Goal: Transaction & Acquisition: Purchase product/service

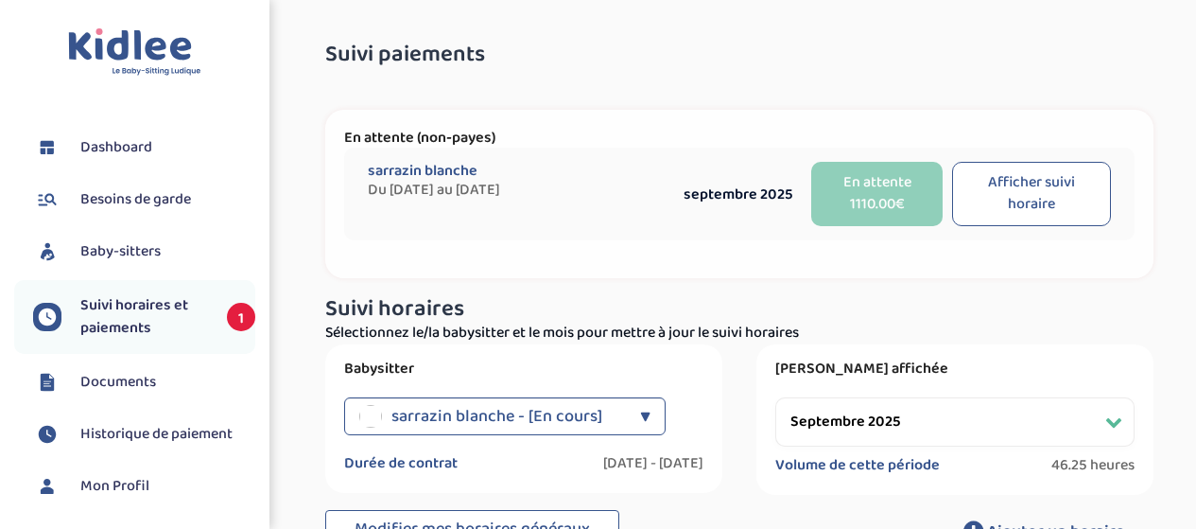
select select "septembre 2025"
click at [167, 294] on span "Suivi horaires et paiements" at bounding box center [144, 316] width 128 height 45
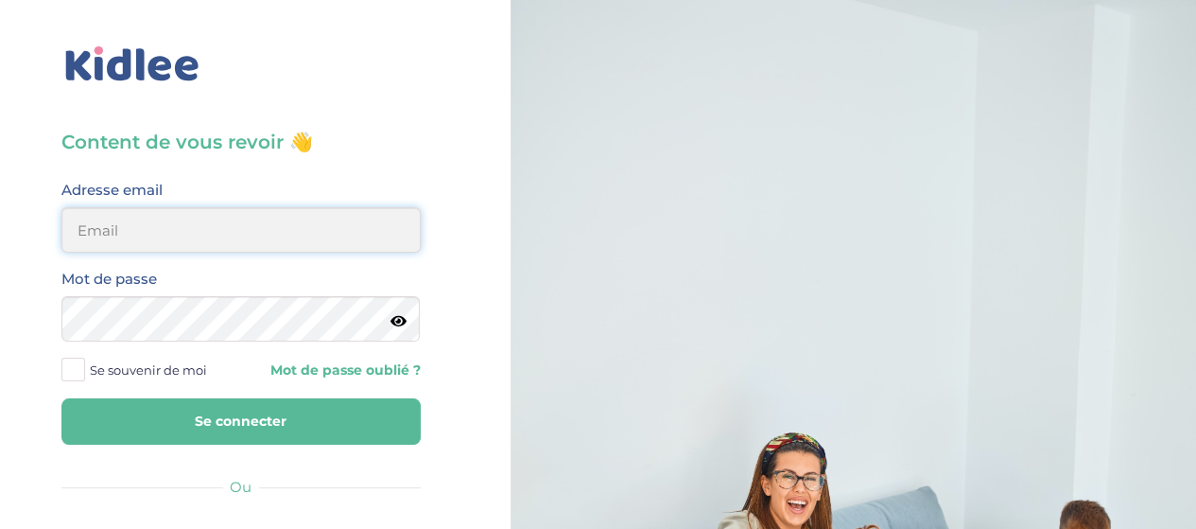
click at [112, 239] on input "email" at bounding box center [240, 229] width 359 height 45
type input "sophie.nauze.petit@gmail.com"
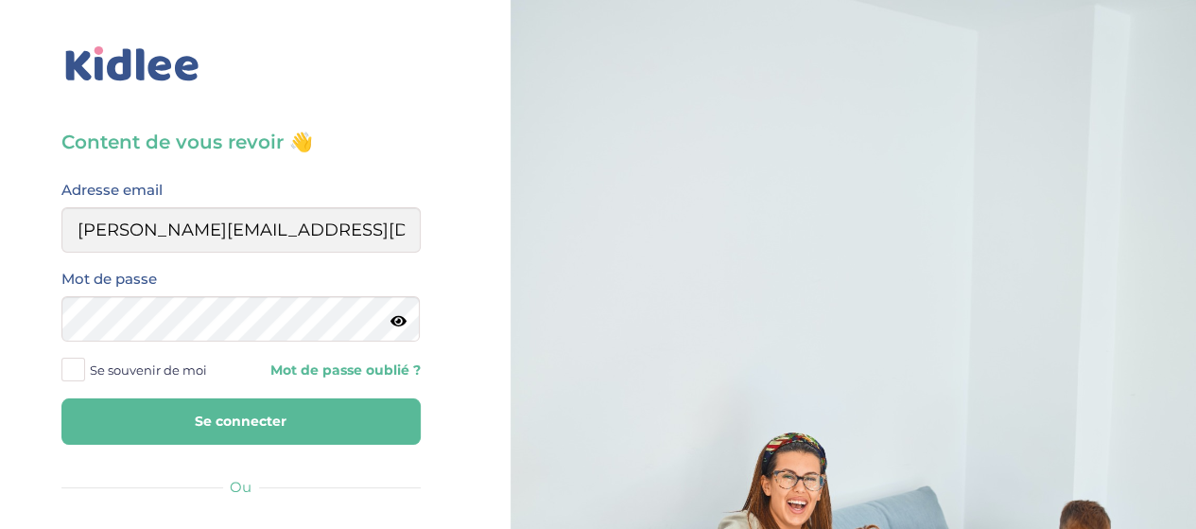
click at [23, 421] on div "Content de vous revoir 👋 Avant de poursuivre veuillez vérifier que tous les cha…" at bounding box center [241, 452] width 511 height 904
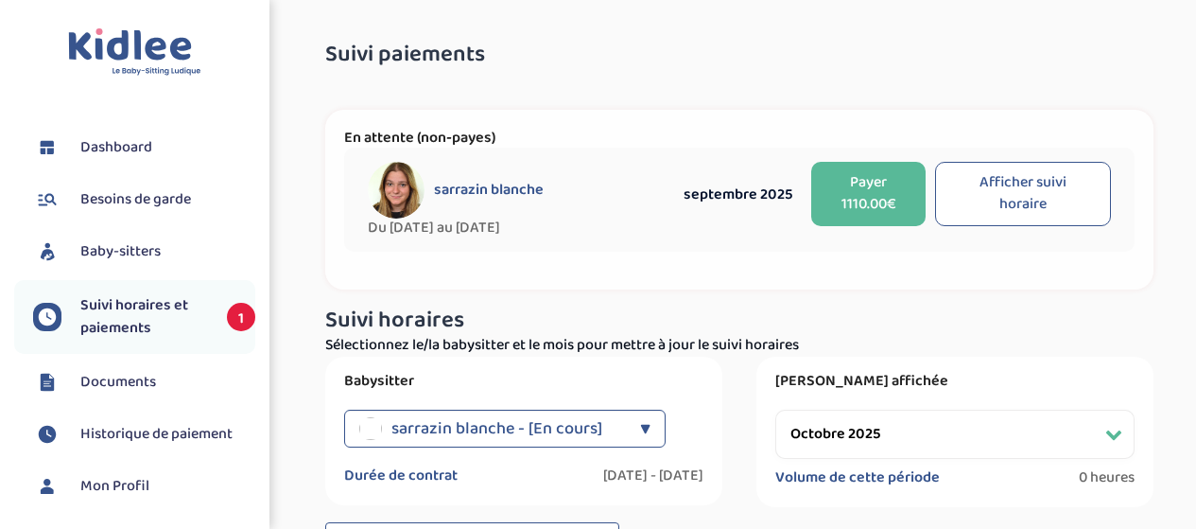
select select "octobre 2025"
click at [874, 196] on button "Payer 1110.00€" at bounding box center [868, 194] width 114 height 64
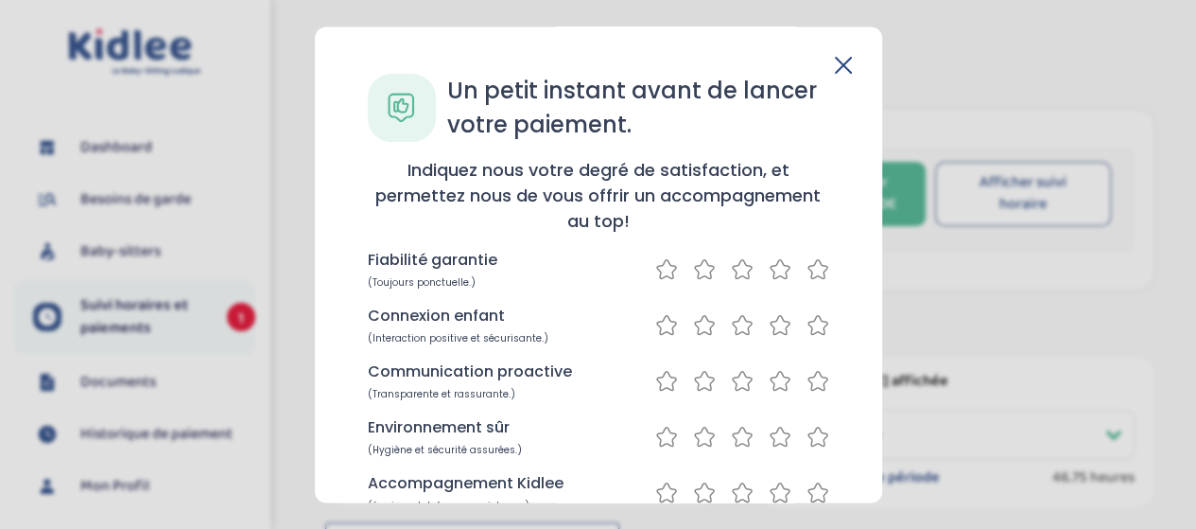
scroll to position [282, 0]
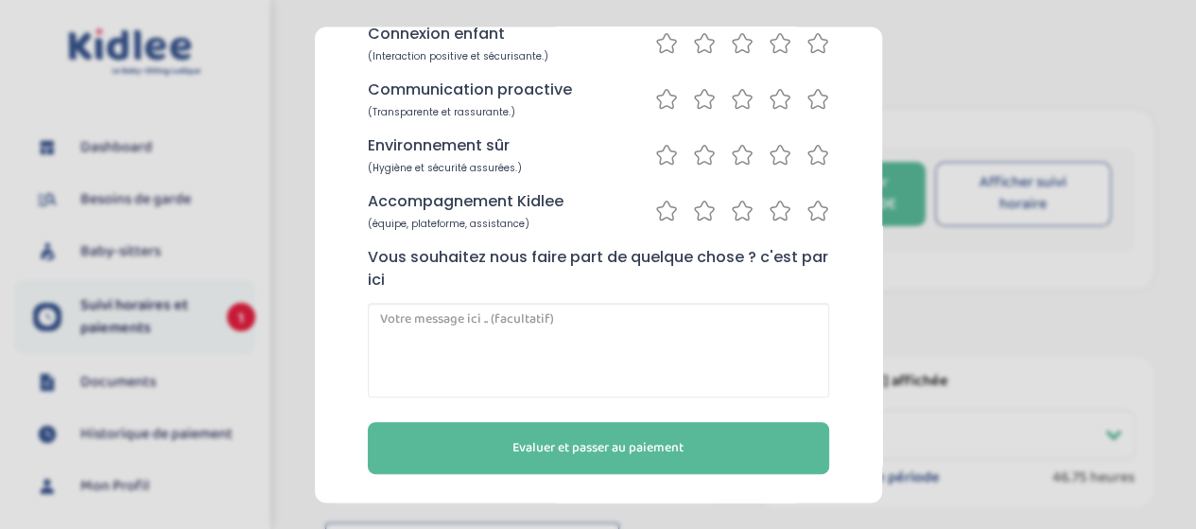
click at [539, 443] on span "Evaluer et passer au paiement" at bounding box center [597, 448] width 171 height 20
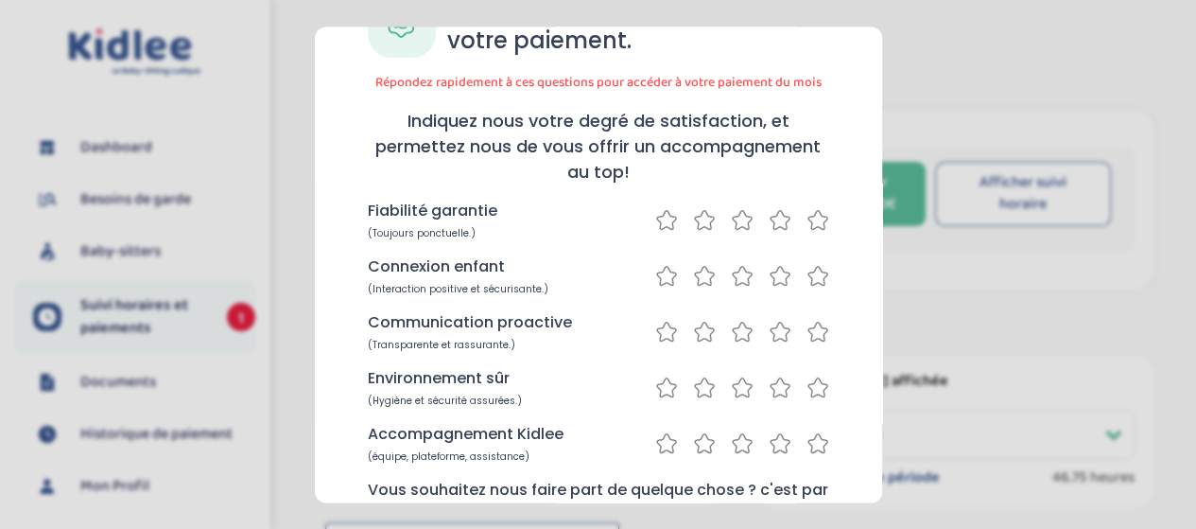
scroll to position [0, 0]
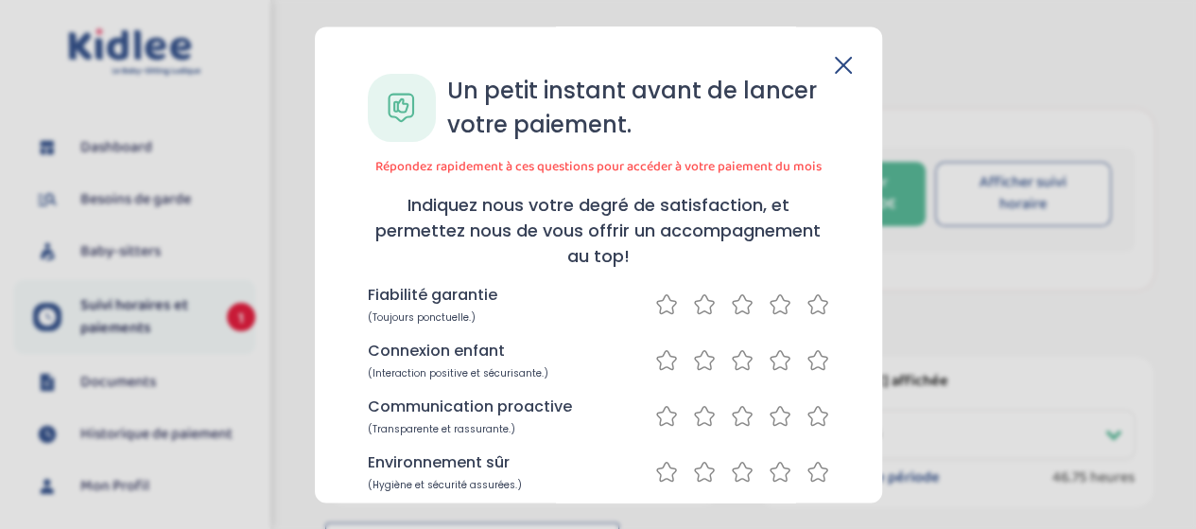
click at [808, 304] on icon at bounding box center [818, 304] width 23 height 24
click at [807, 364] on icon at bounding box center [818, 360] width 23 height 24
click at [809, 409] on icon at bounding box center [817, 416] width 19 height 19
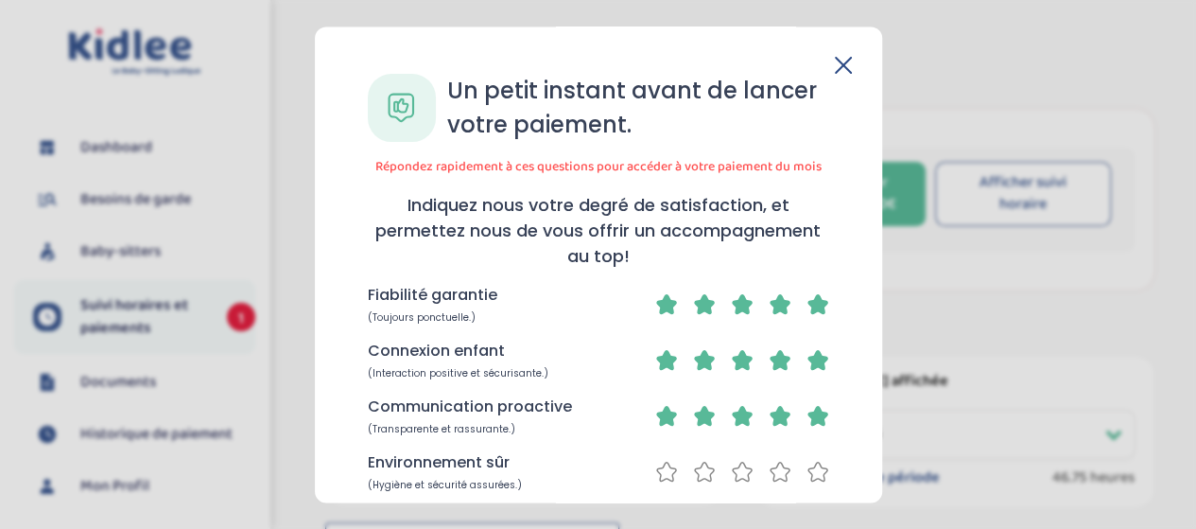
scroll to position [318, 0]
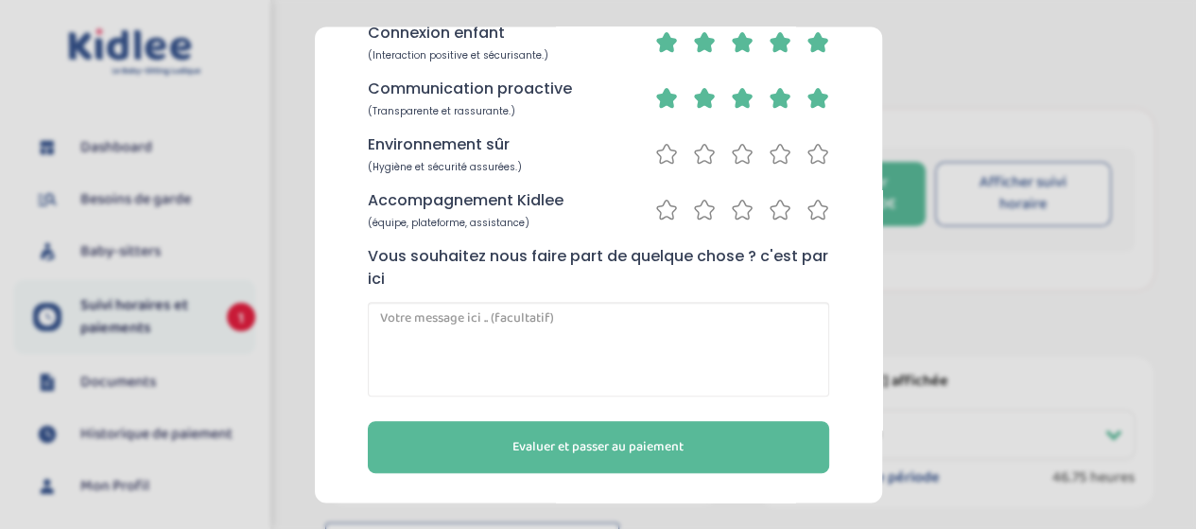
click at [810, 152] on icon at bounding box center [818, 154] width 23 height 24
click at [770, 215] on icon at bounding box center [780, 210] width 23 height 24
click at [626, 455] on span "Evaluer et passer au paiement" at bounding box center [597, 447] width 171 height 20
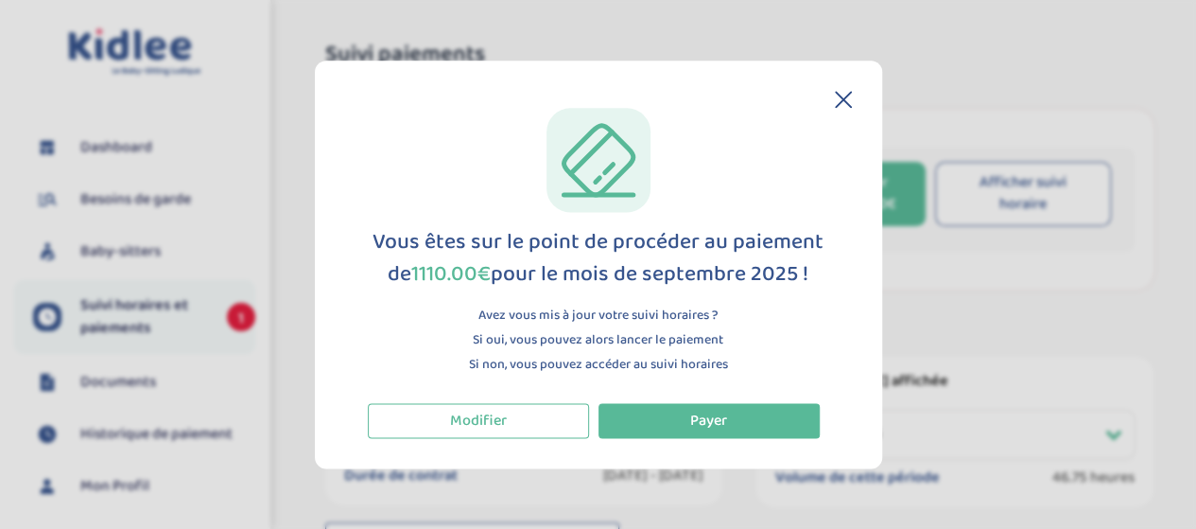
click at [694, 415] on span "Payer" at bounding box center [708, 420] width 37 height 24
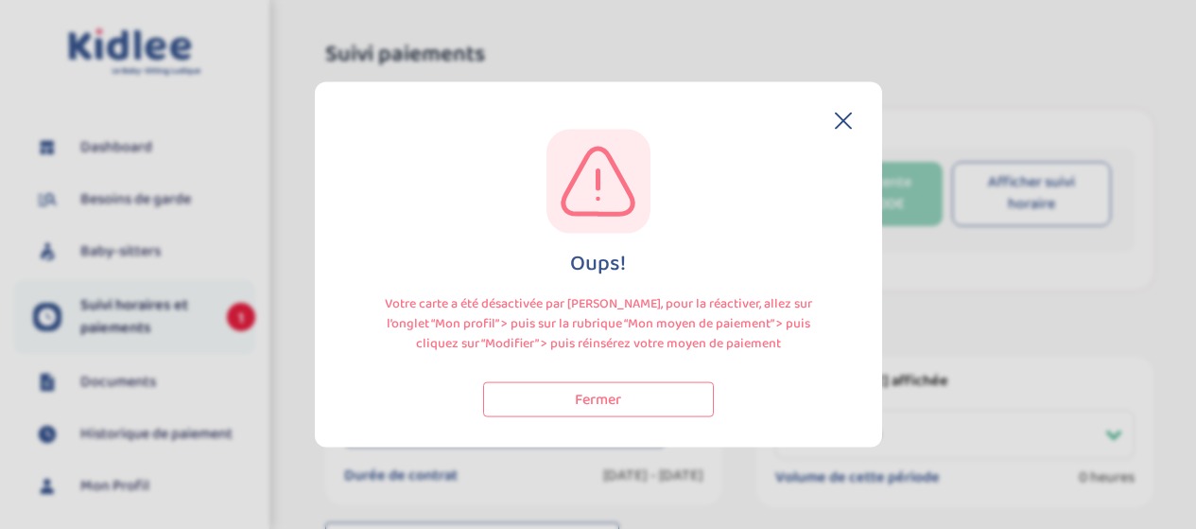
select select "octobre 2025"
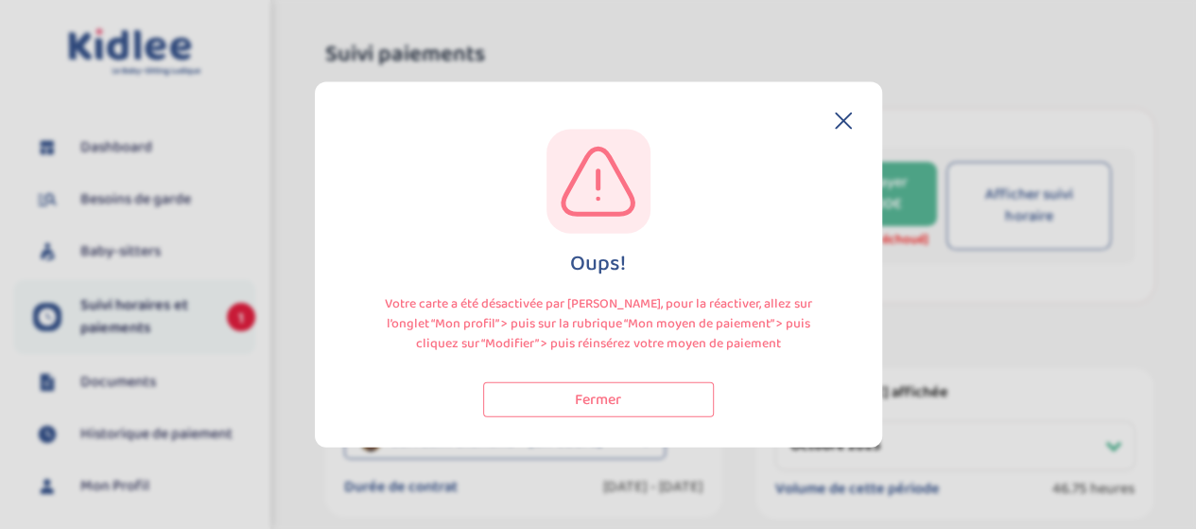
click at [617, 392] on button "Fermer" at bounding box center [598, 399] width 231 height 35
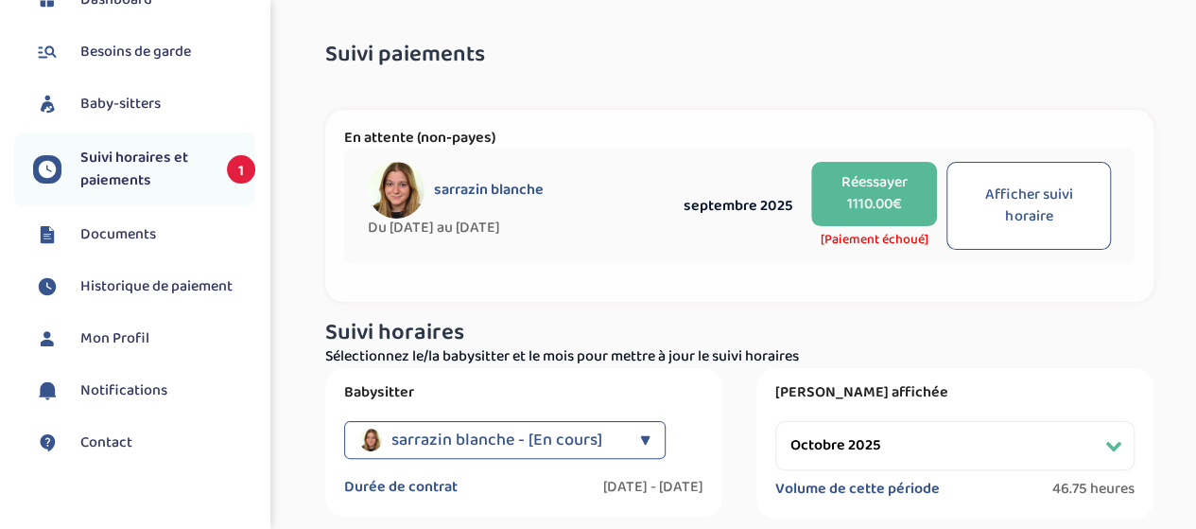
scroll to position [300, 0]
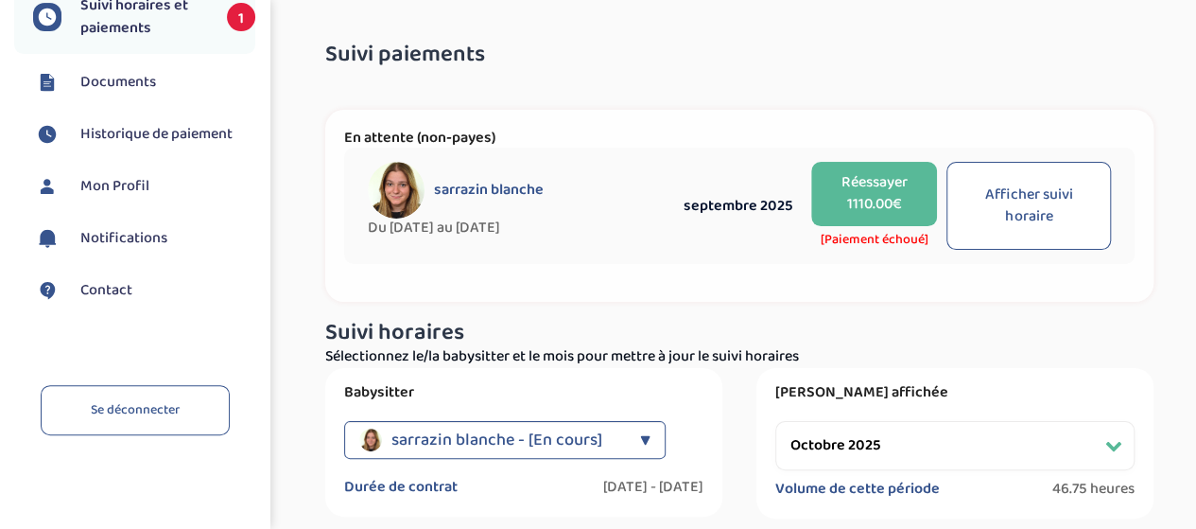
click at [113, 190] on span "Mon Profil" at bounding box center [114, 186] width 69 height 23
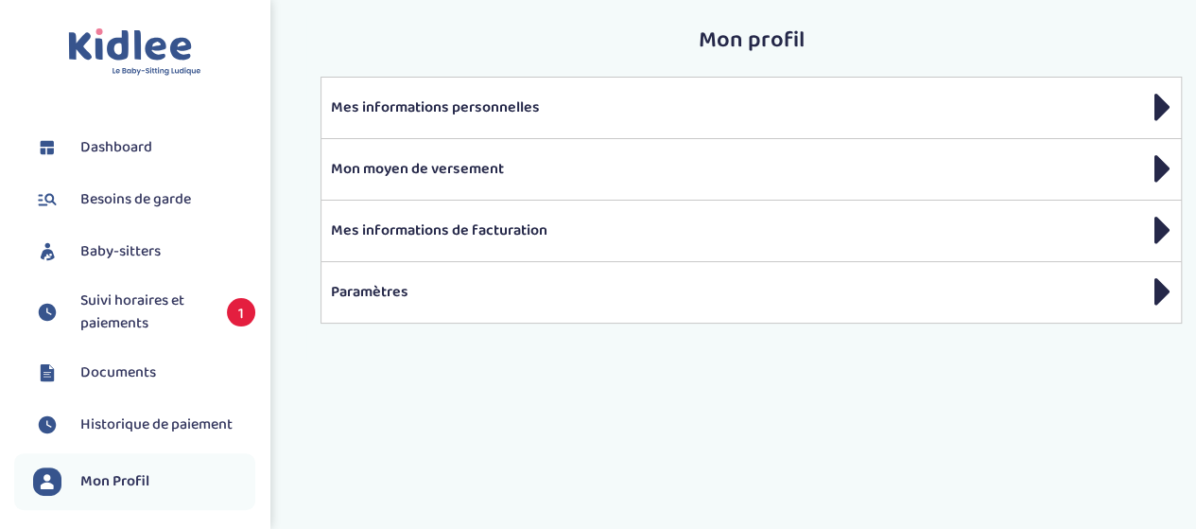
click at [496, 158] on p "Mon moyen de versement" at bounding box center [751, 169] width 841 height 23
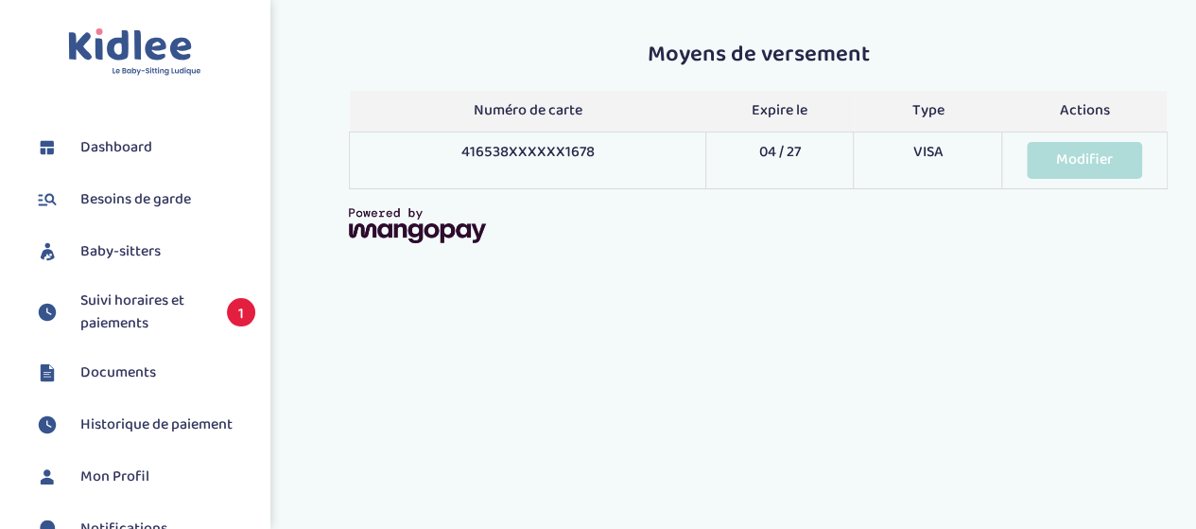
click at [1071, 158] on link "Modifier" at bounding box center [1084, 160] width 115 height 37
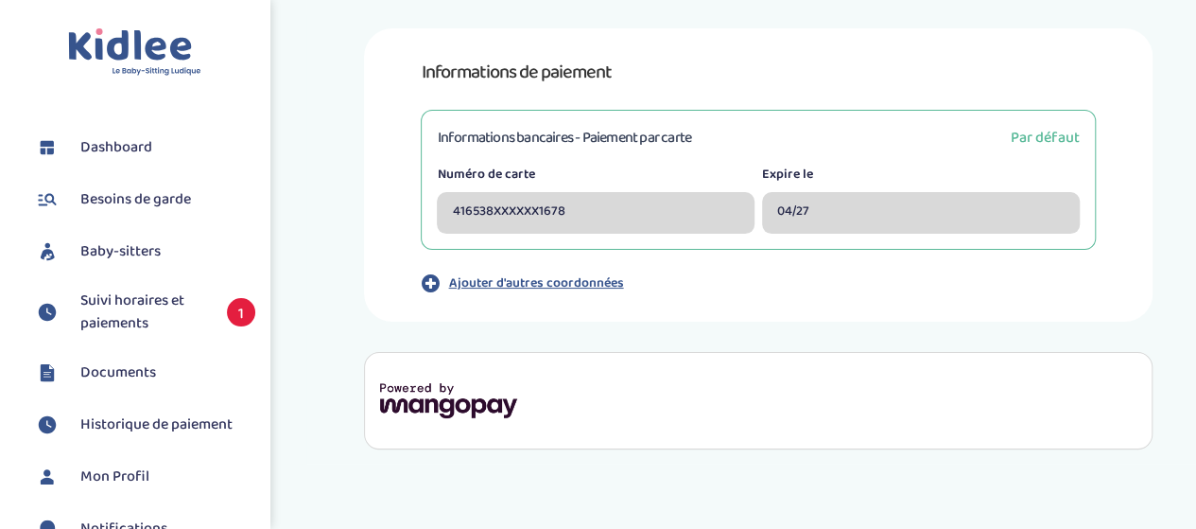
click at [192, 309] on span "Suivi horaires et paiements" at bounding box center [144, 311] width 128 height 45
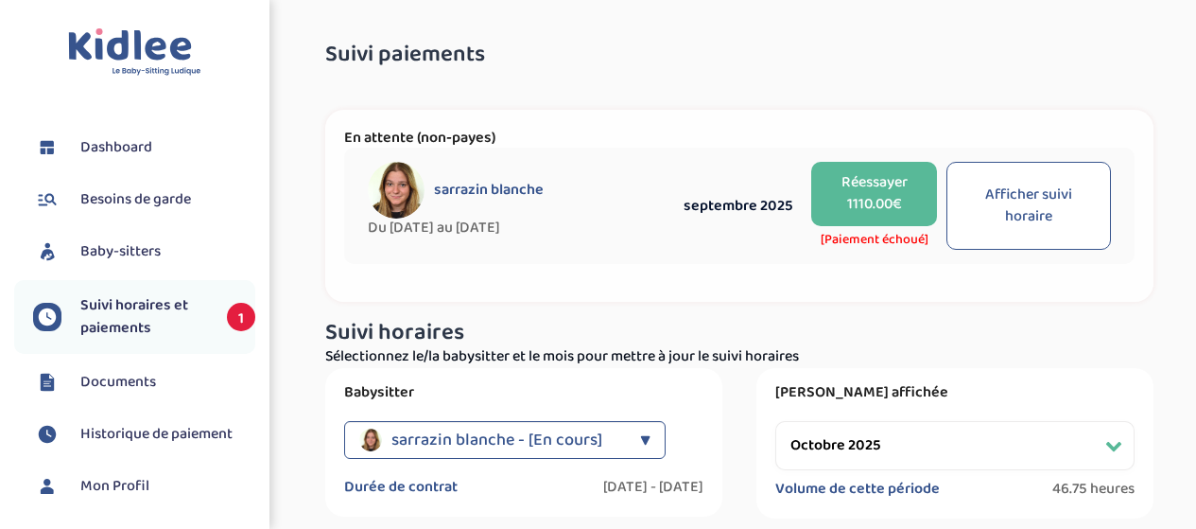
select select "octobre 2025"
click at [873, 207] on button "Réessayer 1110.00€" at bounding box center [874, 194] width 126 height 64
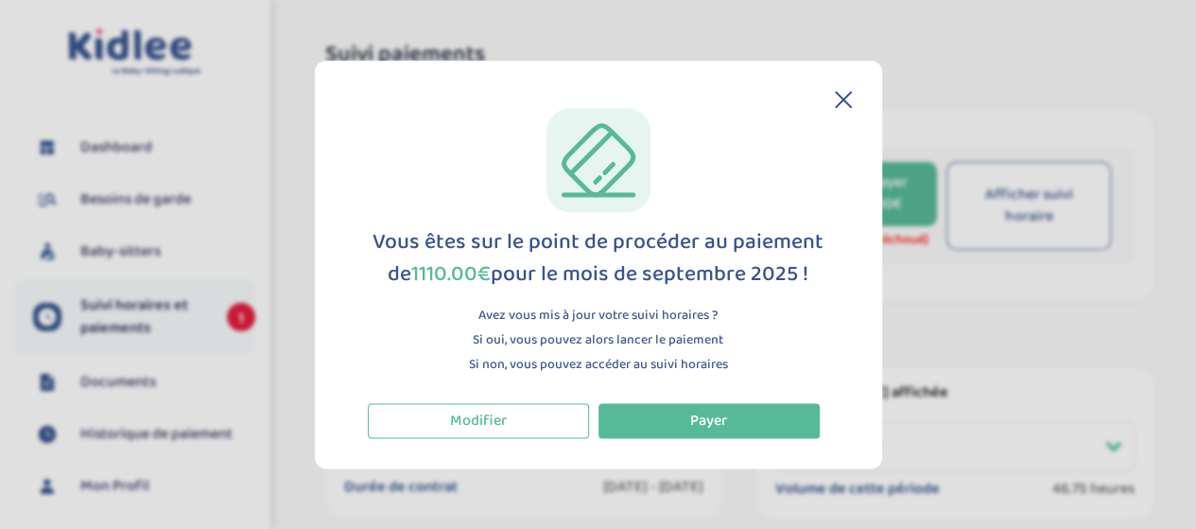
click at [707, 420] on span "Payer" at bounding box center [708, 420] width 37 height 24
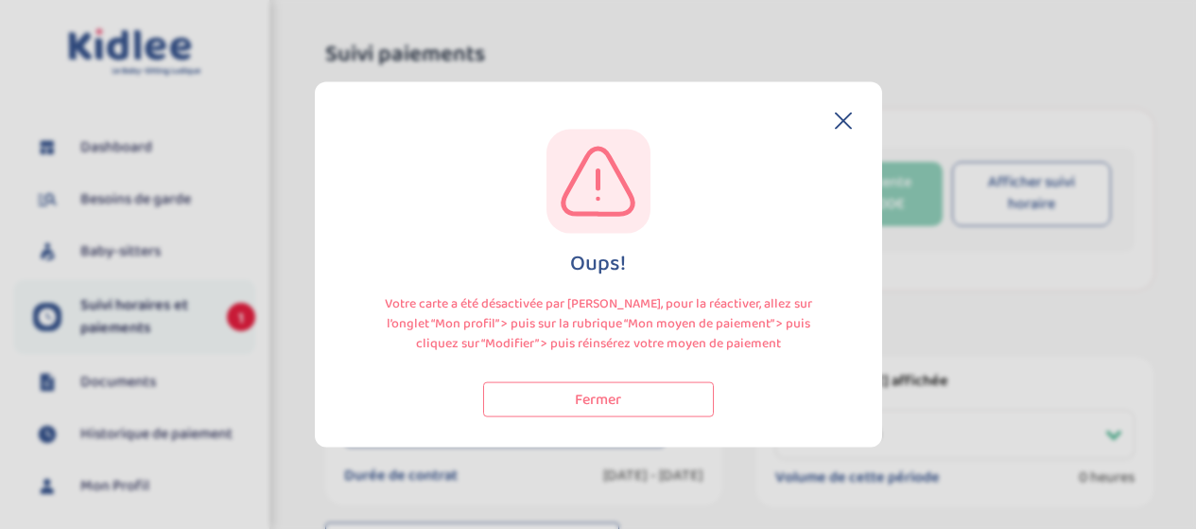
select select "octobre 2025"
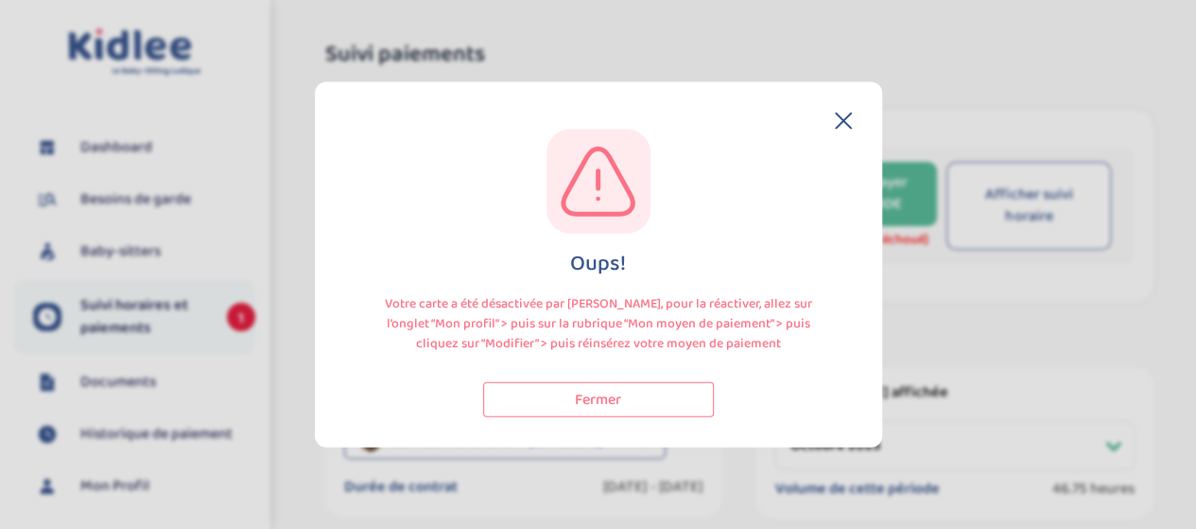
click at [620, 397] on button "Fermer" at bounding box center [598, 399] width 231 height 35
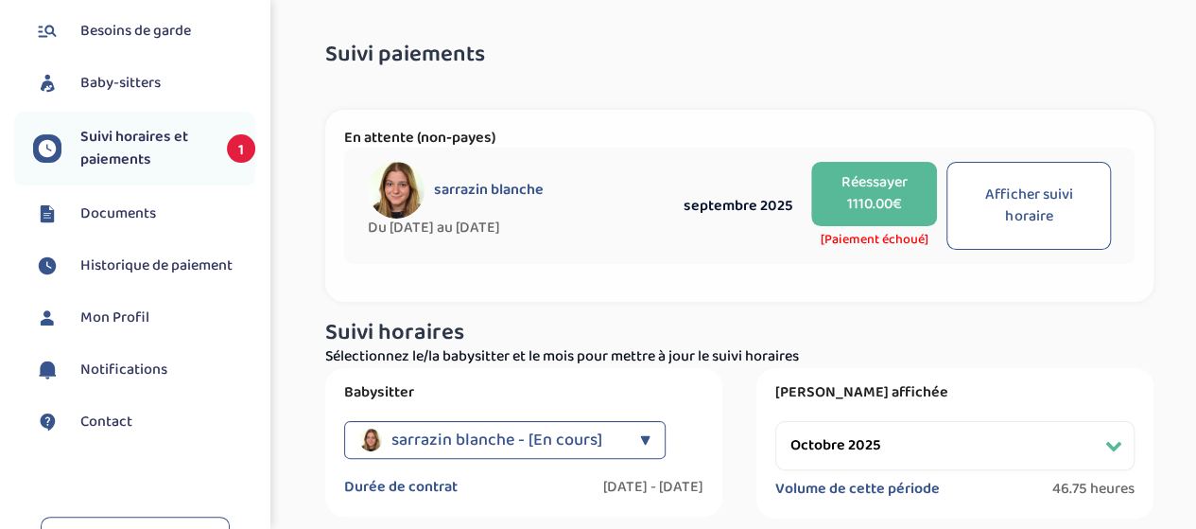
scroll to position [197, 0]
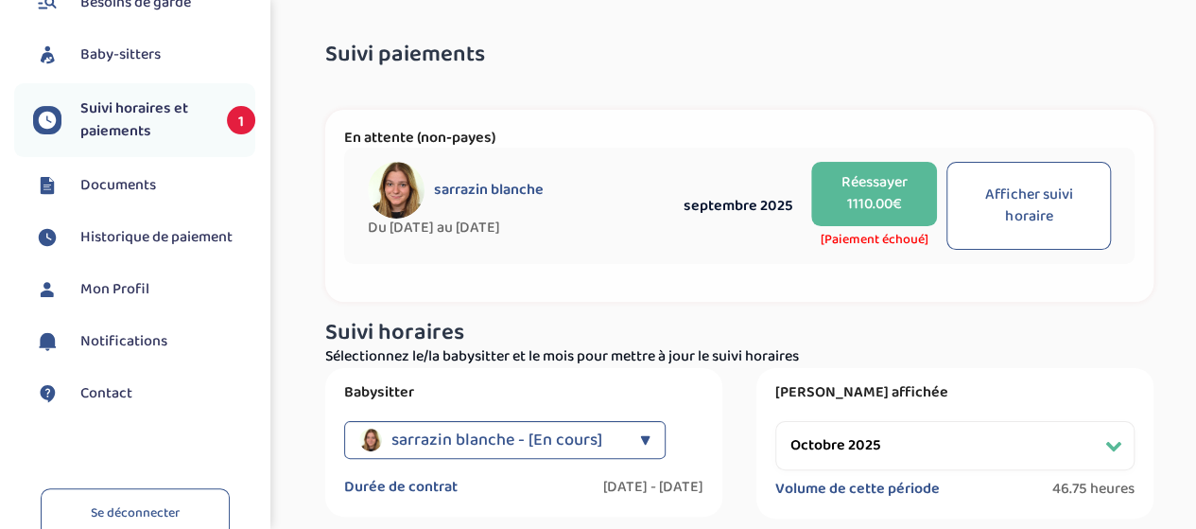
click at [151, 279] on link "Mon Profil" at bounding box center [144, 289] width 222 height 28
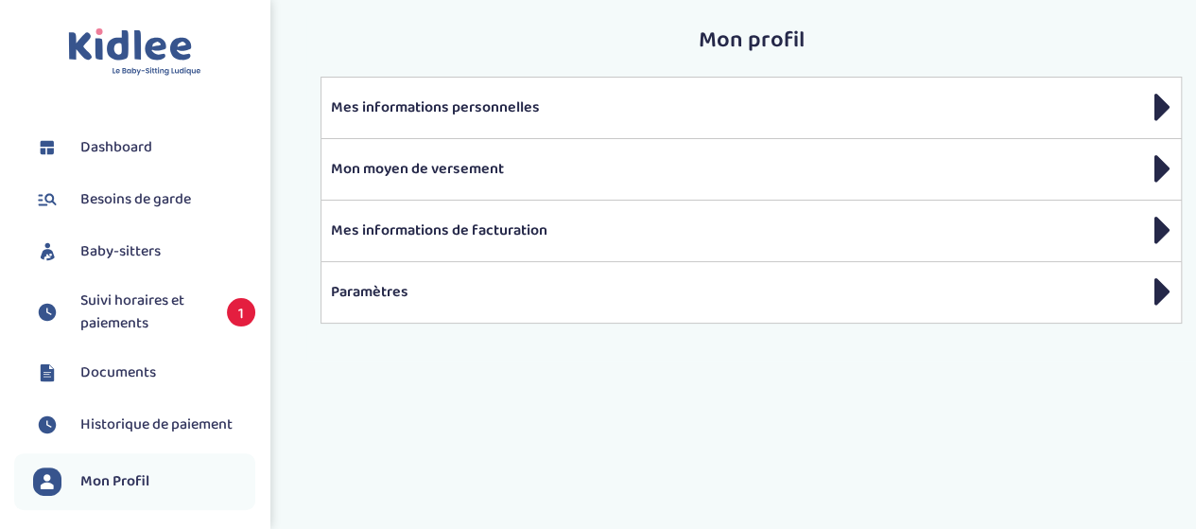
click at [416, 168] on p "Mon moyen de versement" at bounding box center [751, 169] width 841 height 23
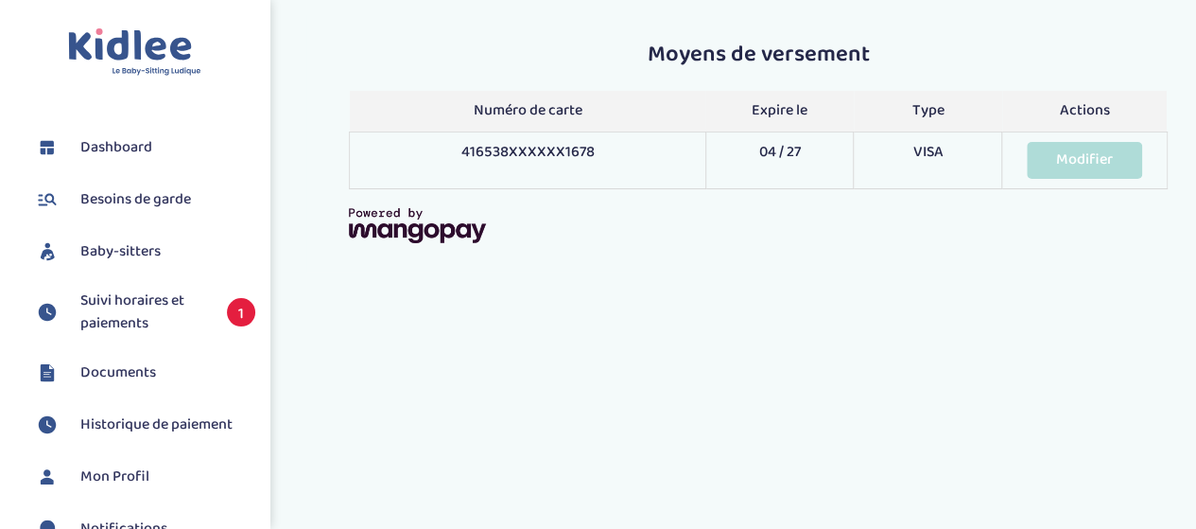
click at [1078, 161] on link "Modifier" at bounding box center [1084, 160] width 115 height 37
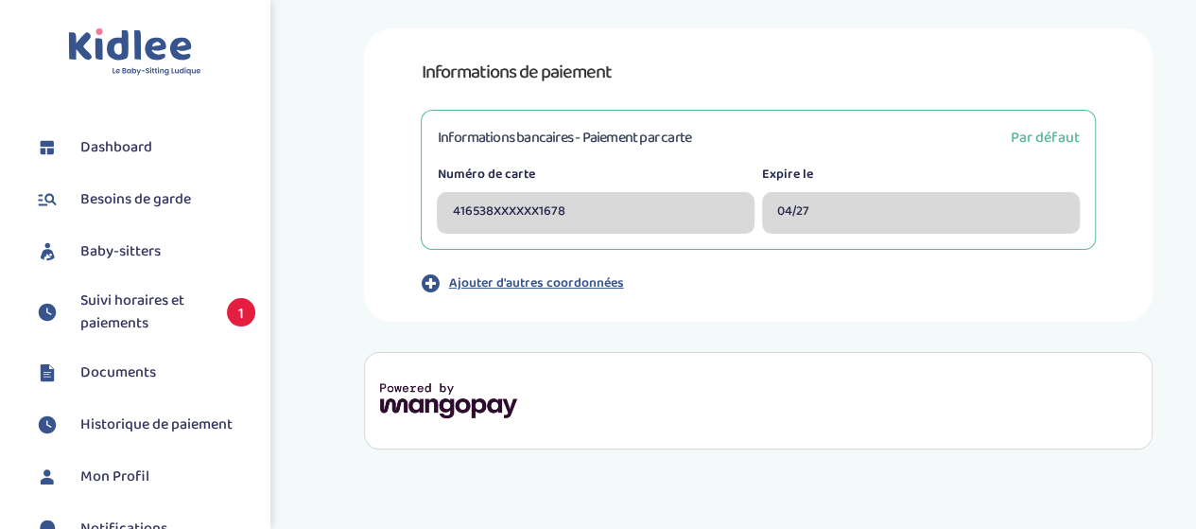
click at [618, 212] on div "416538XXXXXX1678" at bounding box center [596, 213] width 318 height 42
click at [501, 214] on div "416538XXXXXX1678" at bounding box center [596, 213] width 318 height 42
click at [1042, 144] on span "Par défaut" at bounding box center [1045, 138] width 69 height 24
click at [551, 287] on p "Ajouter d'autres coordonnées" at bounding box center [535, 283] width 175 height 20
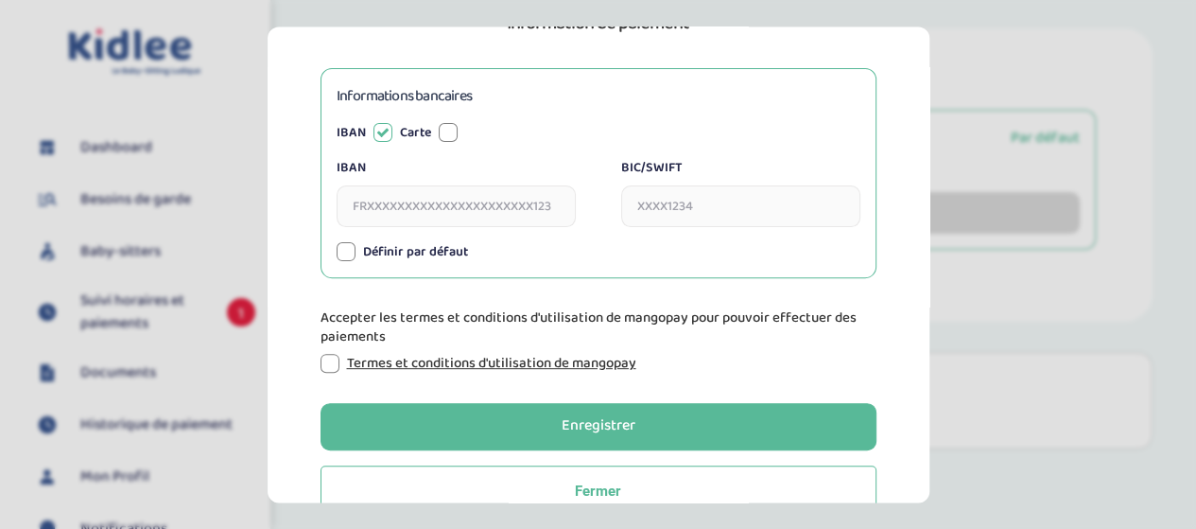
scroll to position [202, 0]
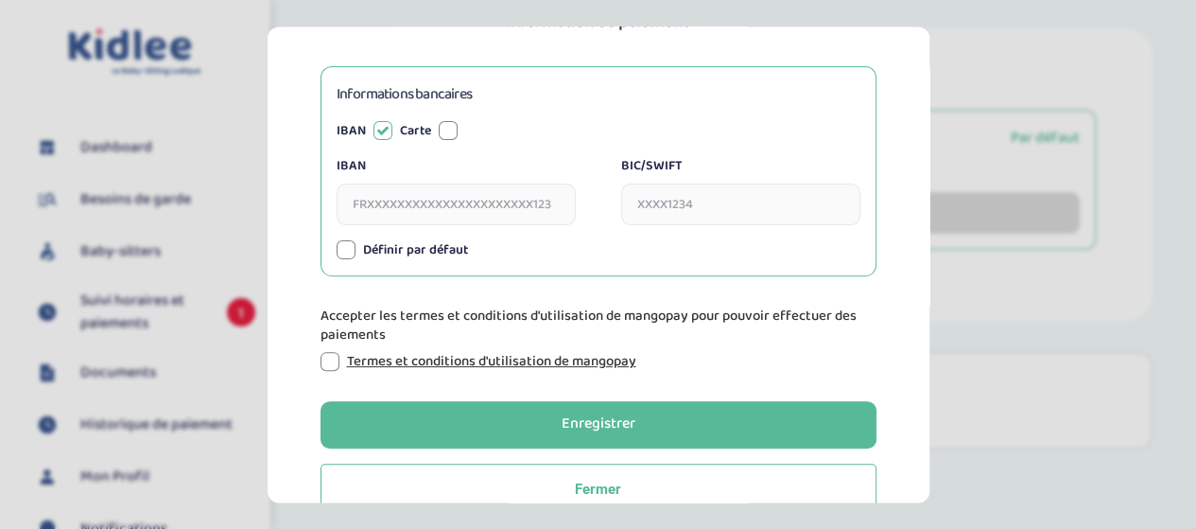
click at [450, 265] on div "Informations bancaires IBAN Carte IBAN BIC/SWIFT Numéro de carte Expire le CVV …" at bounding box center [599, 171] width 556 height 210
click at [431, 257] on label "Définir par défaut" at bounding box center [415, 250] width 105 height 20
click at [452, 125] on div at bounding box center [448, 130] width 19 height 19
click at [498, 207] on input "Numéro de carte" at bounding box center [456, 204] width 239 height 42
type input "4165388841461678"
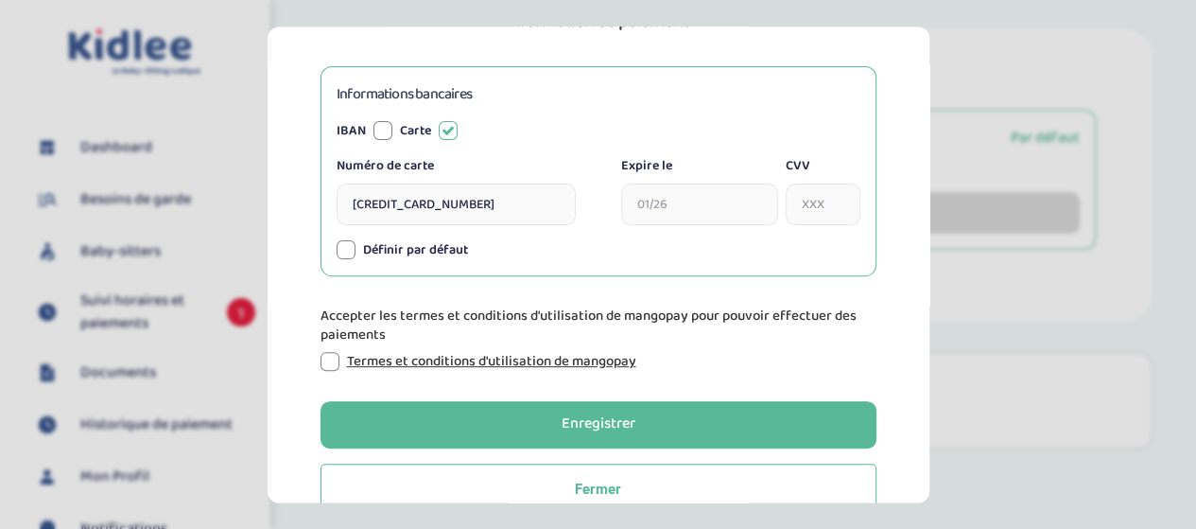
type input "04 / 27"
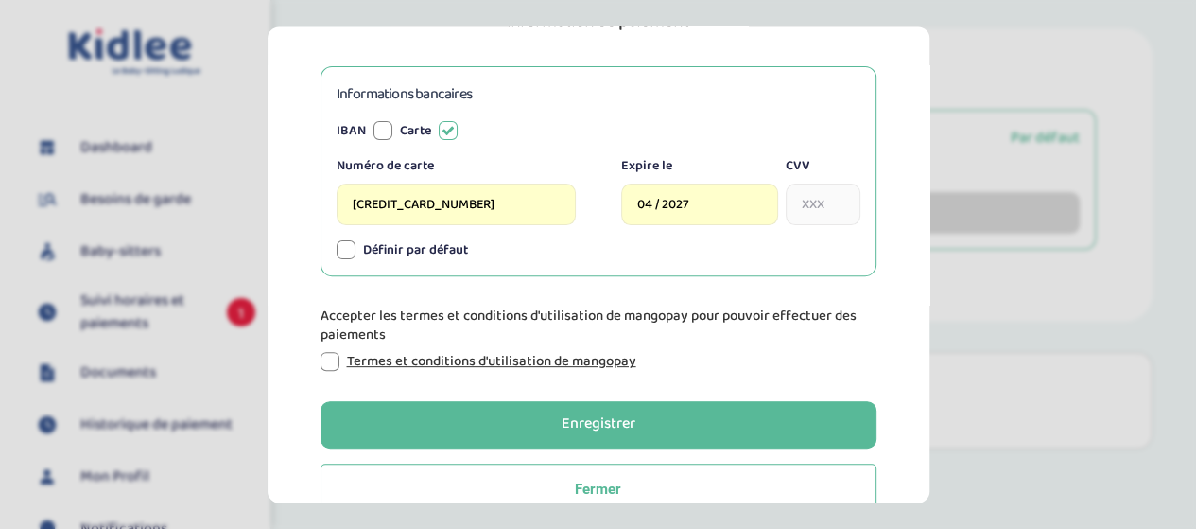
type input "04/2027"
type input "328"
click at [346, 245] on div at bounding box center [346, 249] width 19 height 19
click at [407, 430] on button "Enregistrer" at bounding box center [599, 424] width 556 height 47
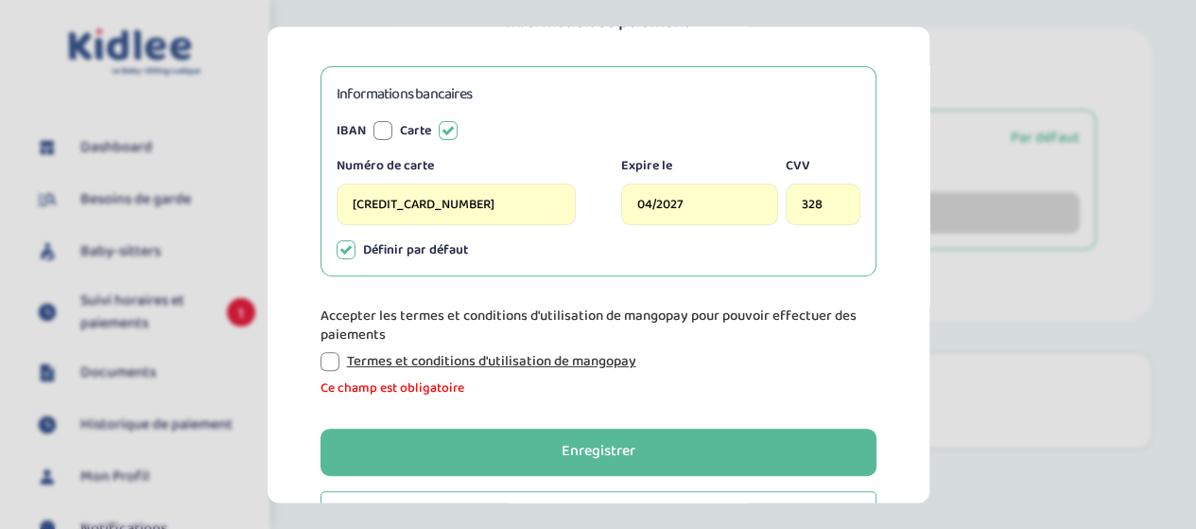
click at [321, 354] on div at bounding box center [330, 361] width 19 height 19
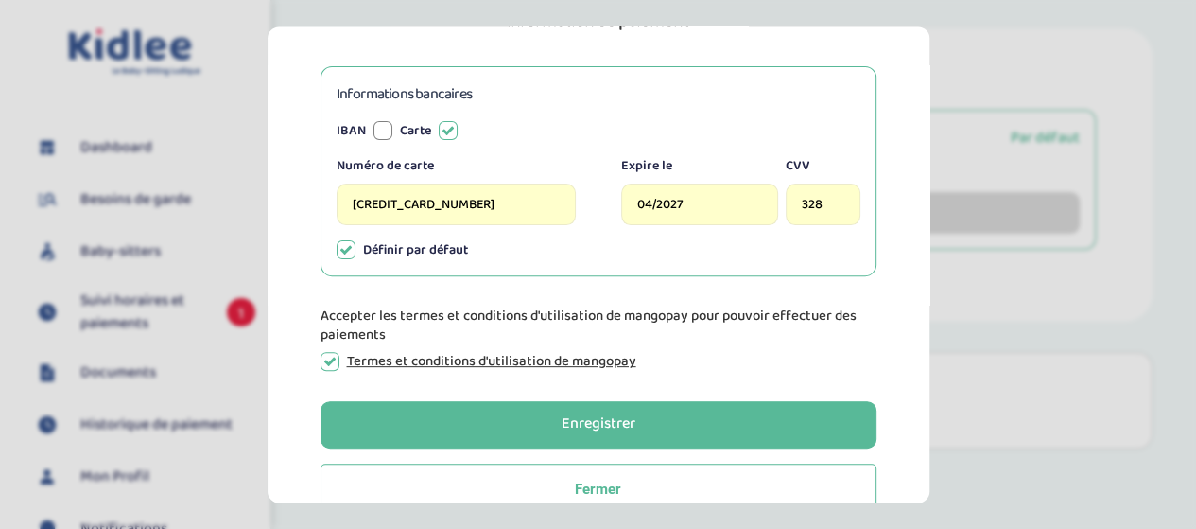
click at [429, 436] on button "Enregistrer" at bounding box center [599, 424] width 556 height 47
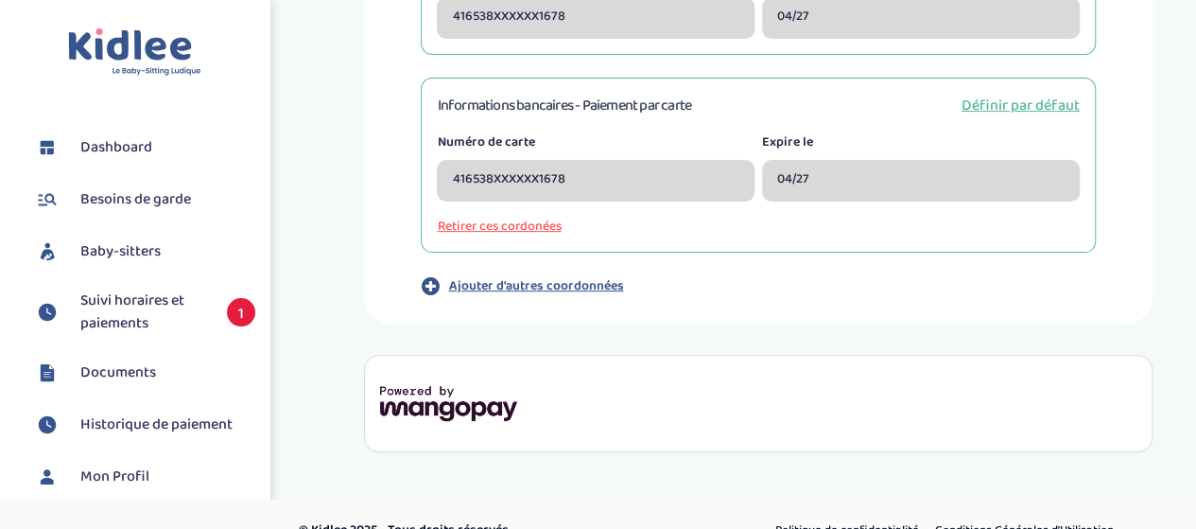
scroll to position [227, 0]
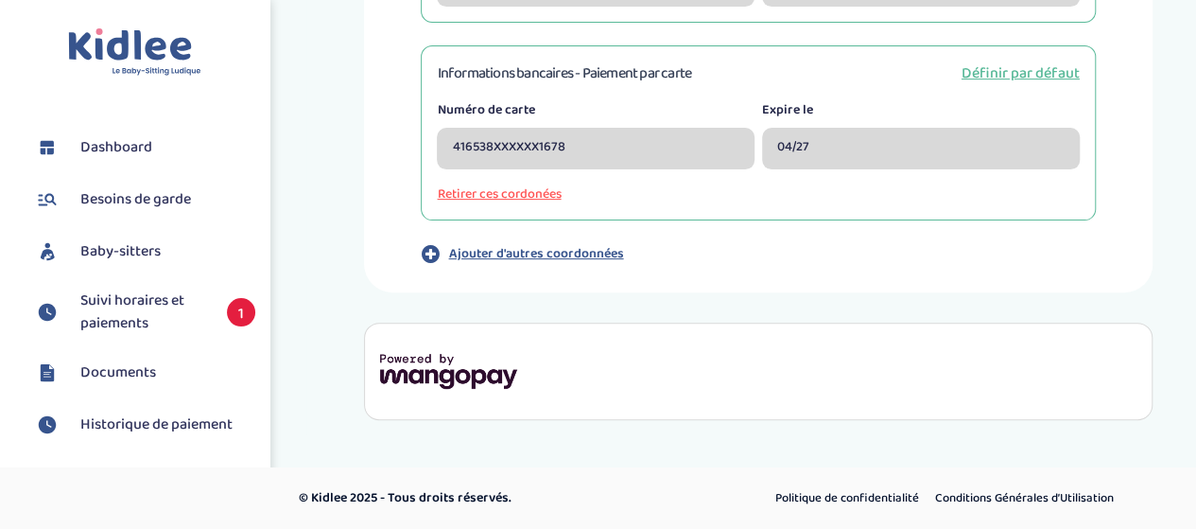
click at [149, 308] on span "Suivi horaires et paiements" at bounding box center [144, 311] width 128 height 45
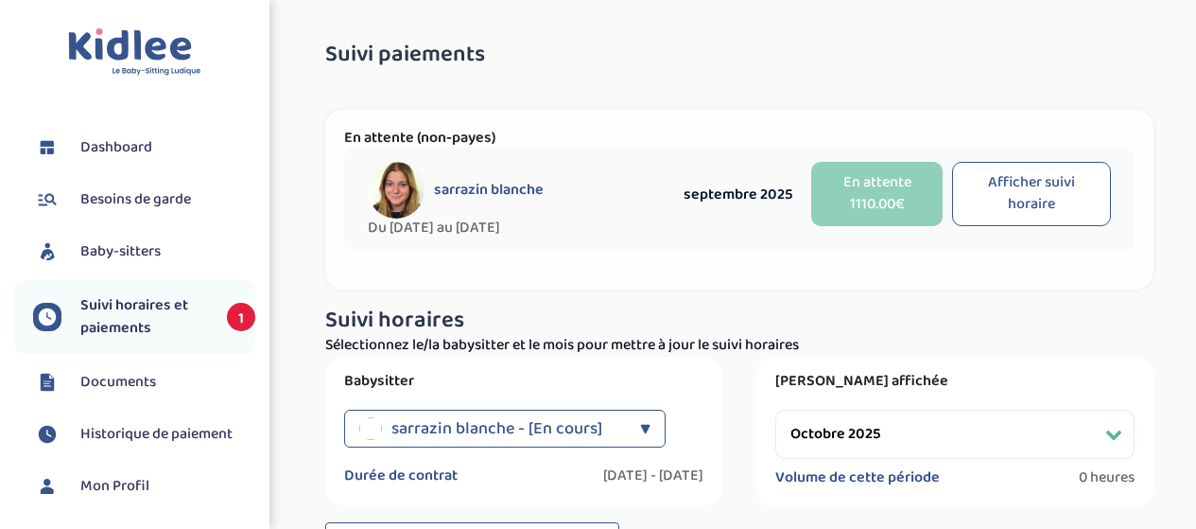
select select "octobre 2025"
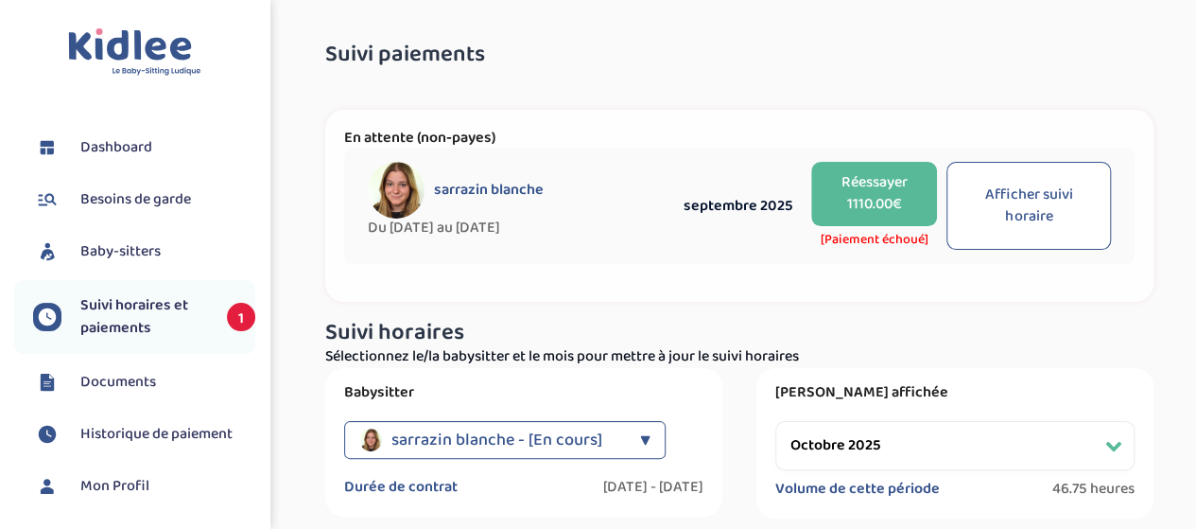
click at [866, 184] on button "Réessayer 1110.00€" at bounding box center [874, 194] width 126 height 64
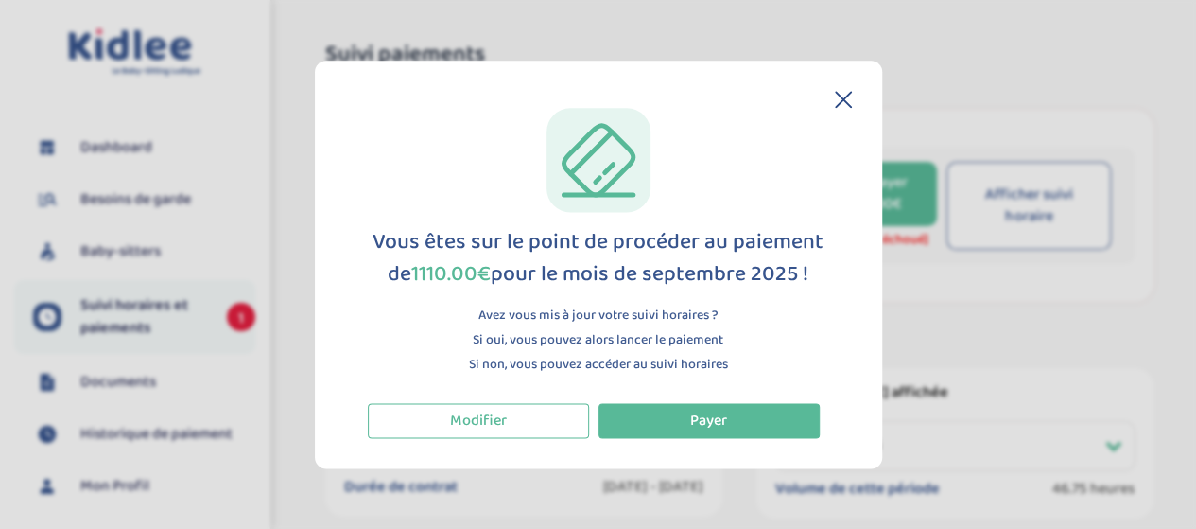
click at [730, 427] on button "Payer" at bounding box center [708, 420] width 221 height 35
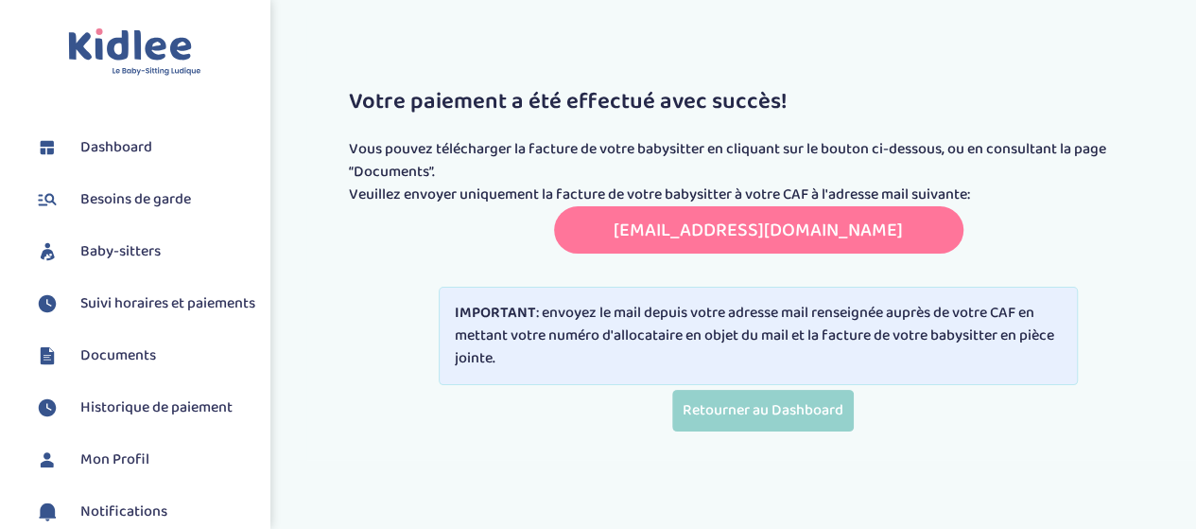
click at [156, 413] on span "Historique de paiement" at bounding box center [156, 407] width 152 height 23
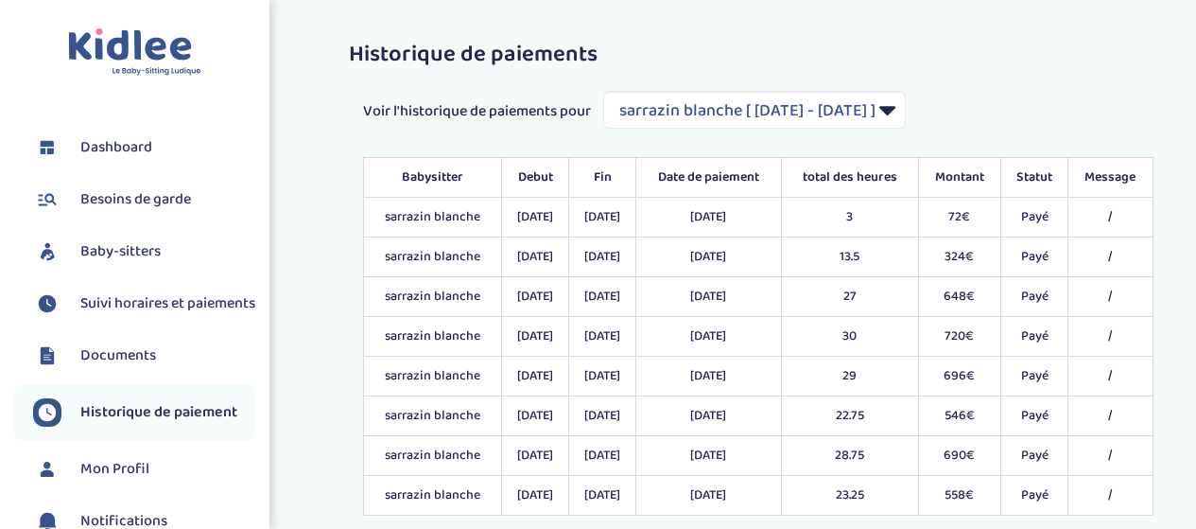
select select "1495"
click at [101, 269] on li "Baby-sitters" at bounding box center [134, 251] width 241 height 47
click at [112, 315] on span "Suivi horaires et paiements" at bounding box center [167, 303] width 175 height 23
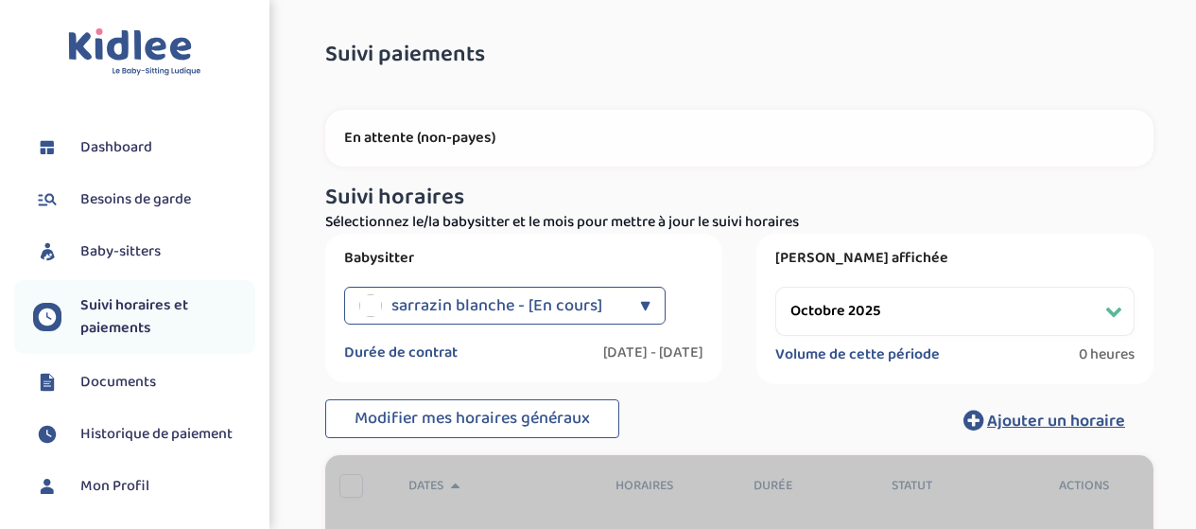
select select "octobre 2025"
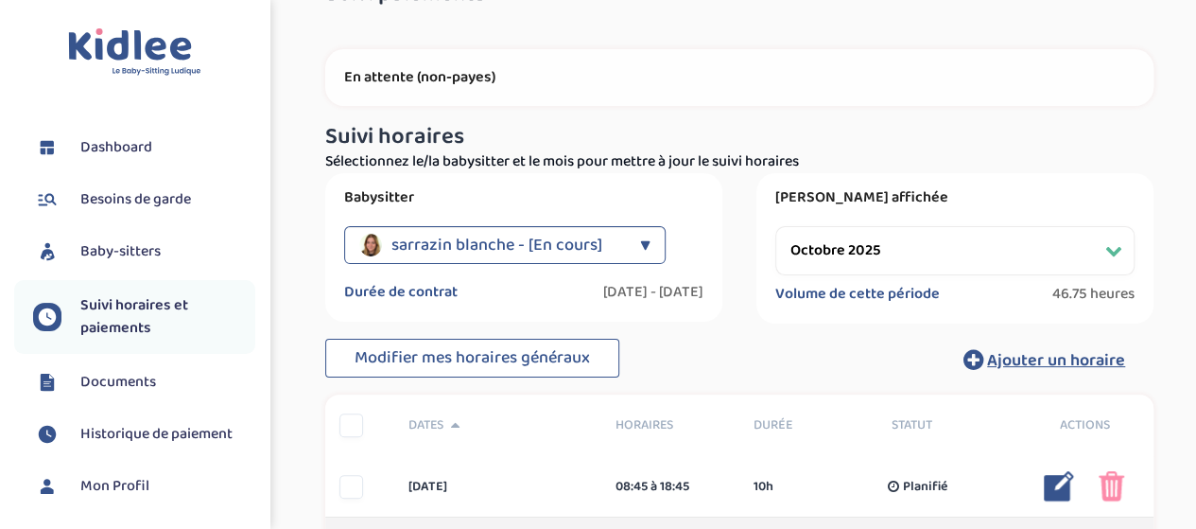
scroll to position [300, 0]
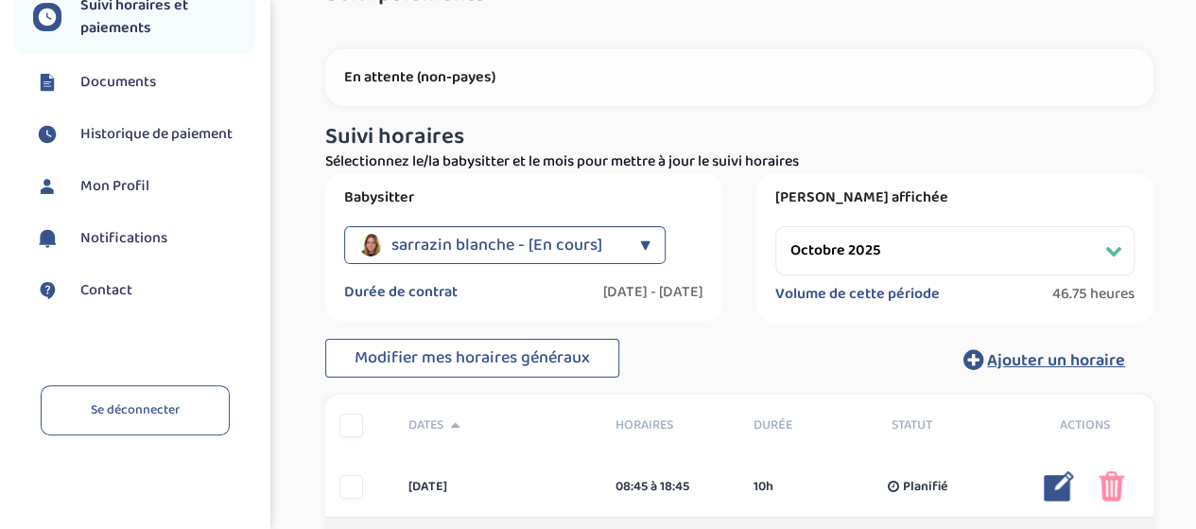
click at [95, 83] on span "Documents" at bounding box center [118, 82] width 76 height 23
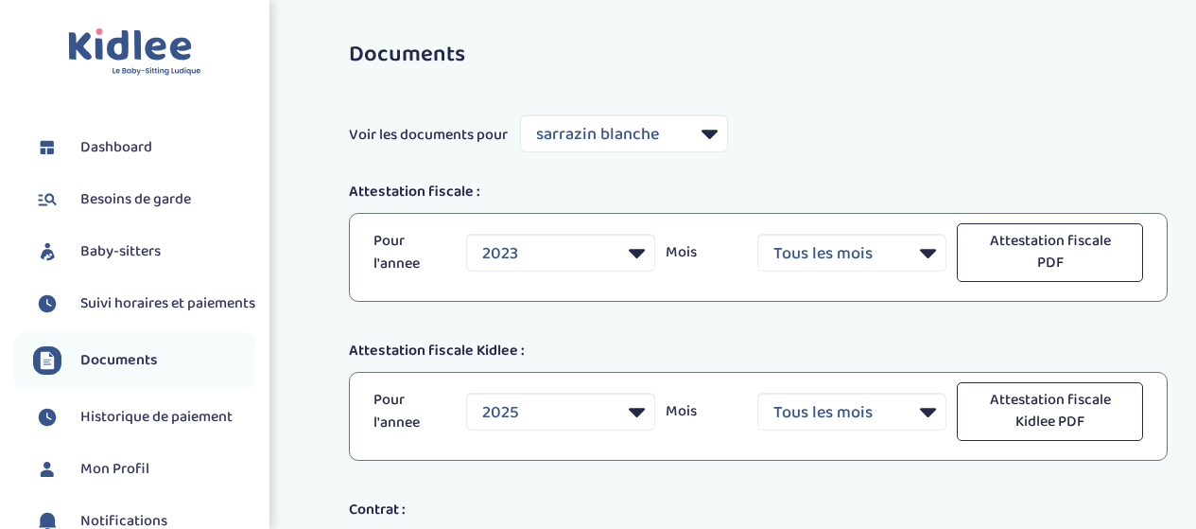
select select "28747"
select select "2023"
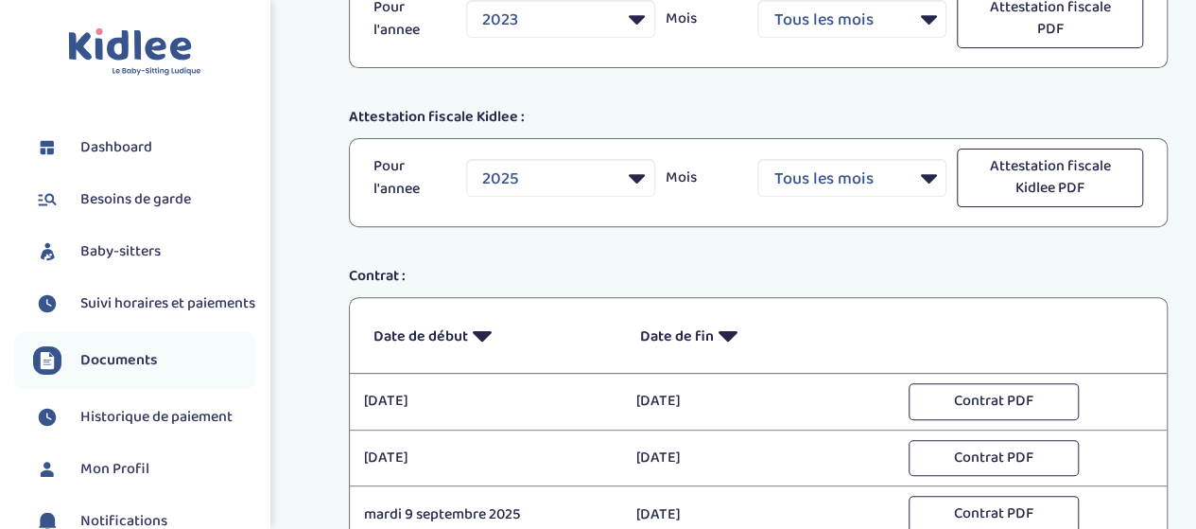
scroll to position [233, 0]
